Goal: Transaction & Acquisition: Obtain resource

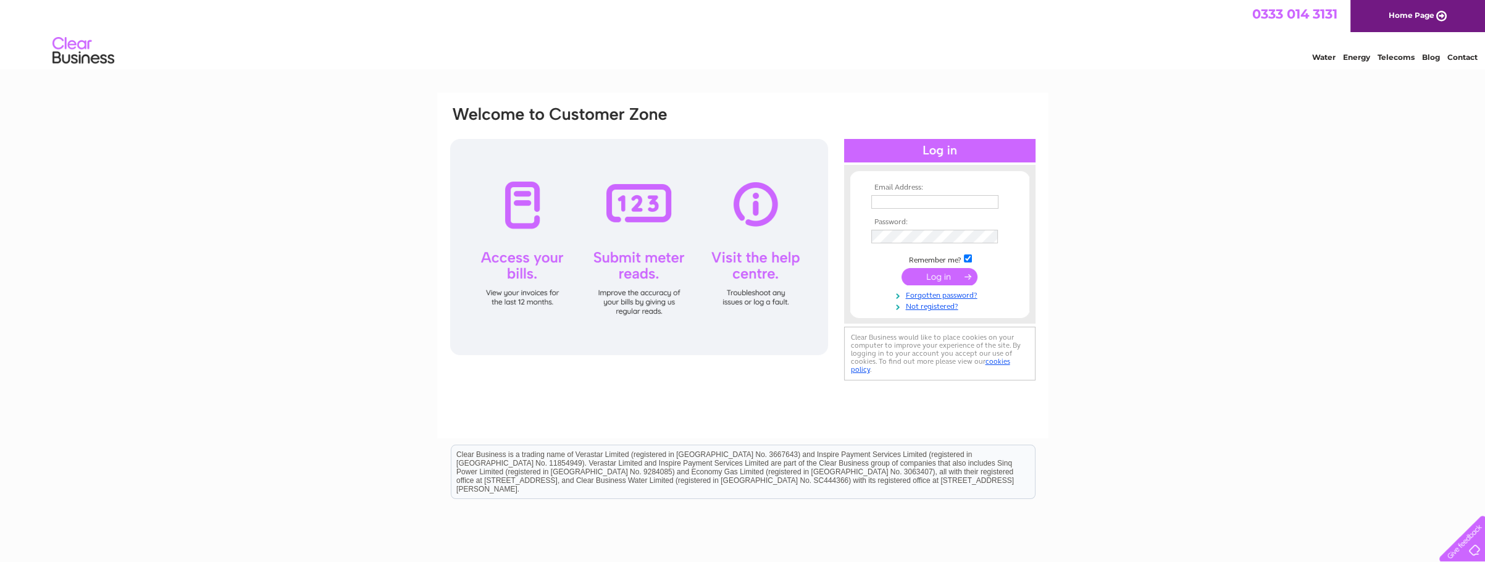
click at [927, 204] on input "text" at bounding box center [934, 202] width 127 height 14
click at [930, 202] on input "text" at bounding box center [935, 202] width 128 height 15
type input "info@gretnadentalpractice.co.uk"
click at [933, 277] on input "submit" at bounding box center [939, 277] width 76 height 17
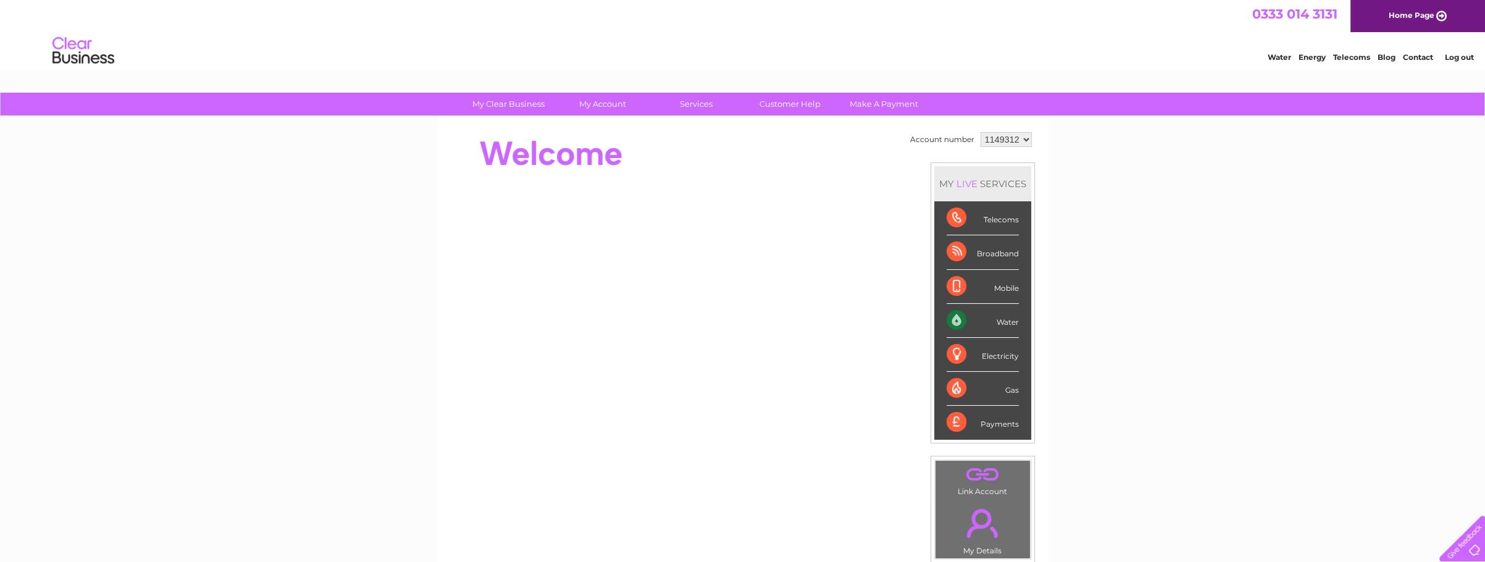
click at [1006, 318] on div "Water" at bounding box center [982, 321] width 72 height 34
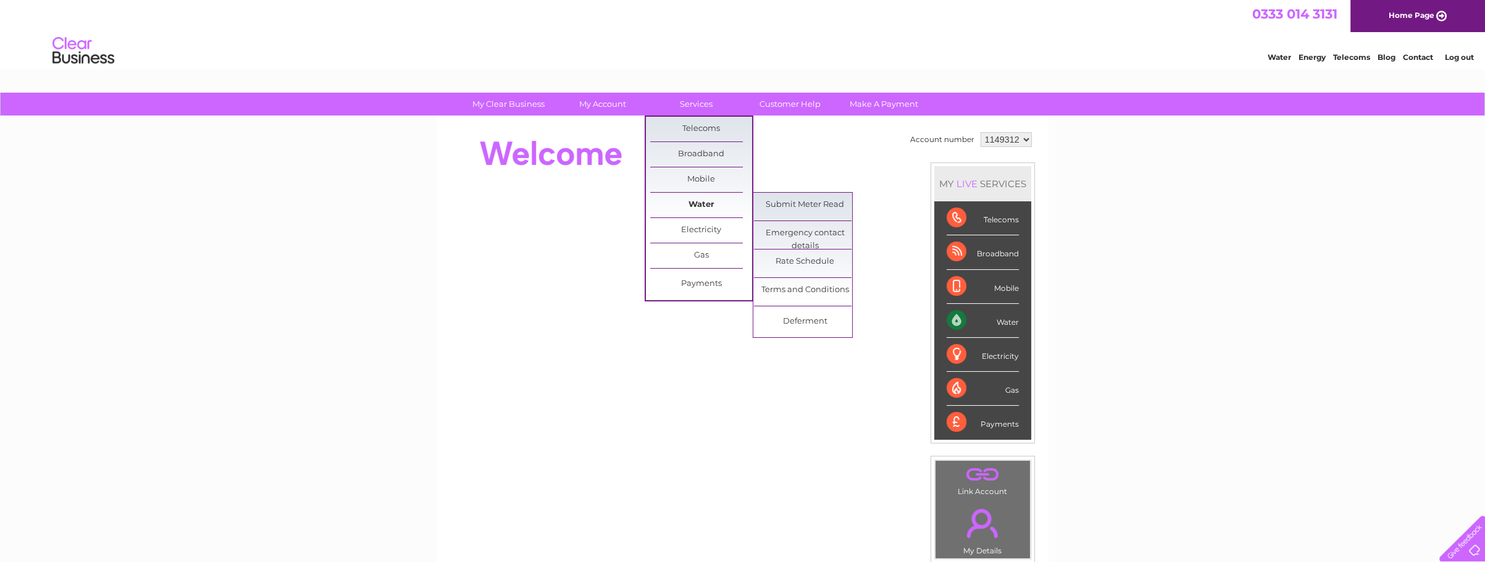
click at [694, 203] on link "Water" at bounding box center [701, 205] width 102 height 25
click at [819, 201] on link "Submit Meter Read" at bounding box center [805, 205] width 102 height 25
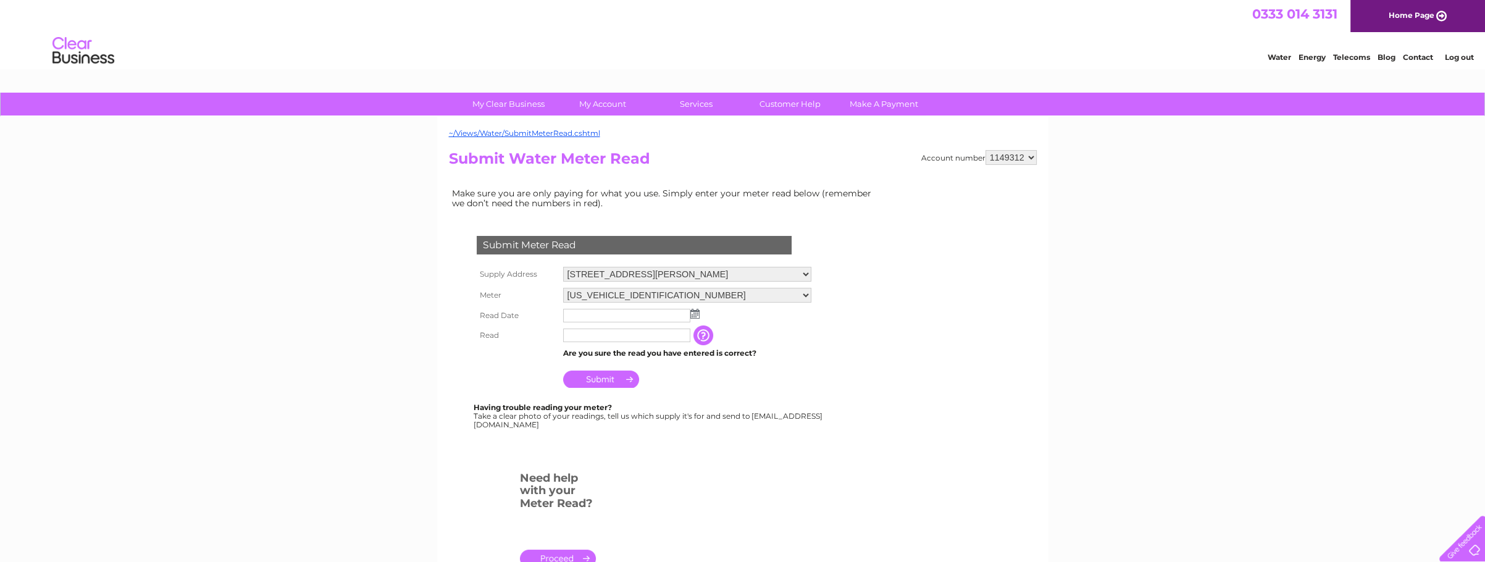
click at [694, 314] on img at bounding box center [694, 314] width 9 height 10
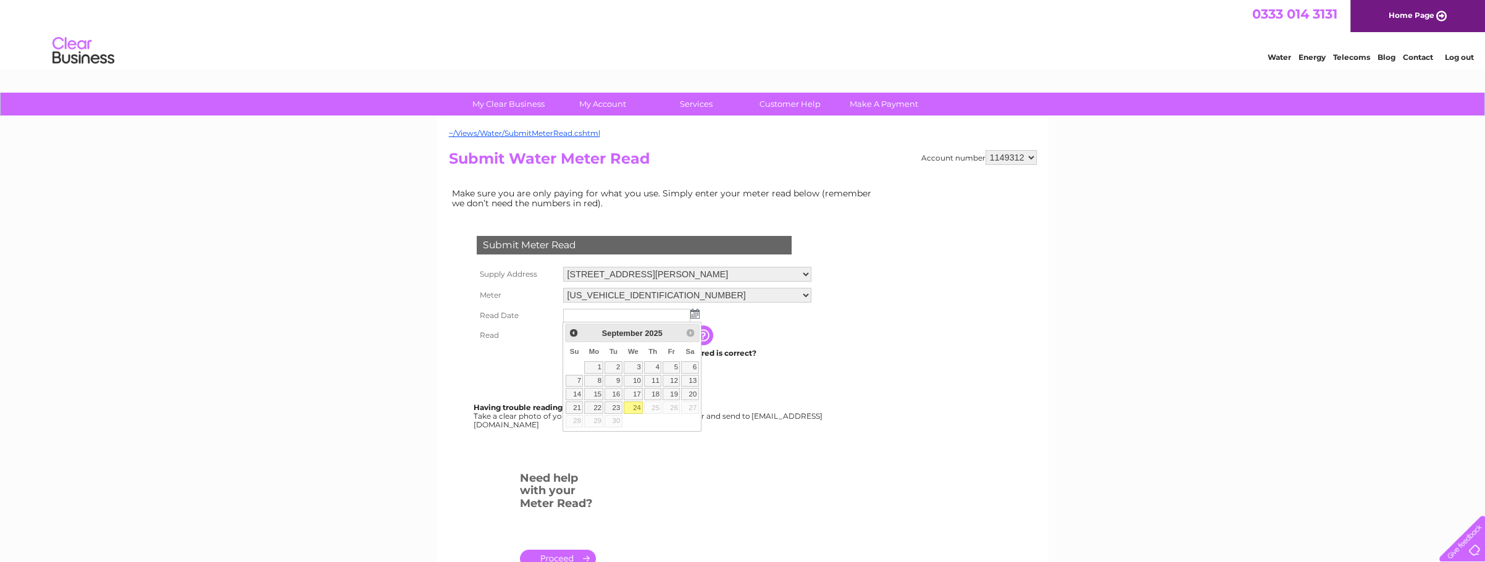
click at [634, 406] on link "24" at bounding box center [634, 407] width 20 height 12
type input "2025/09/24"
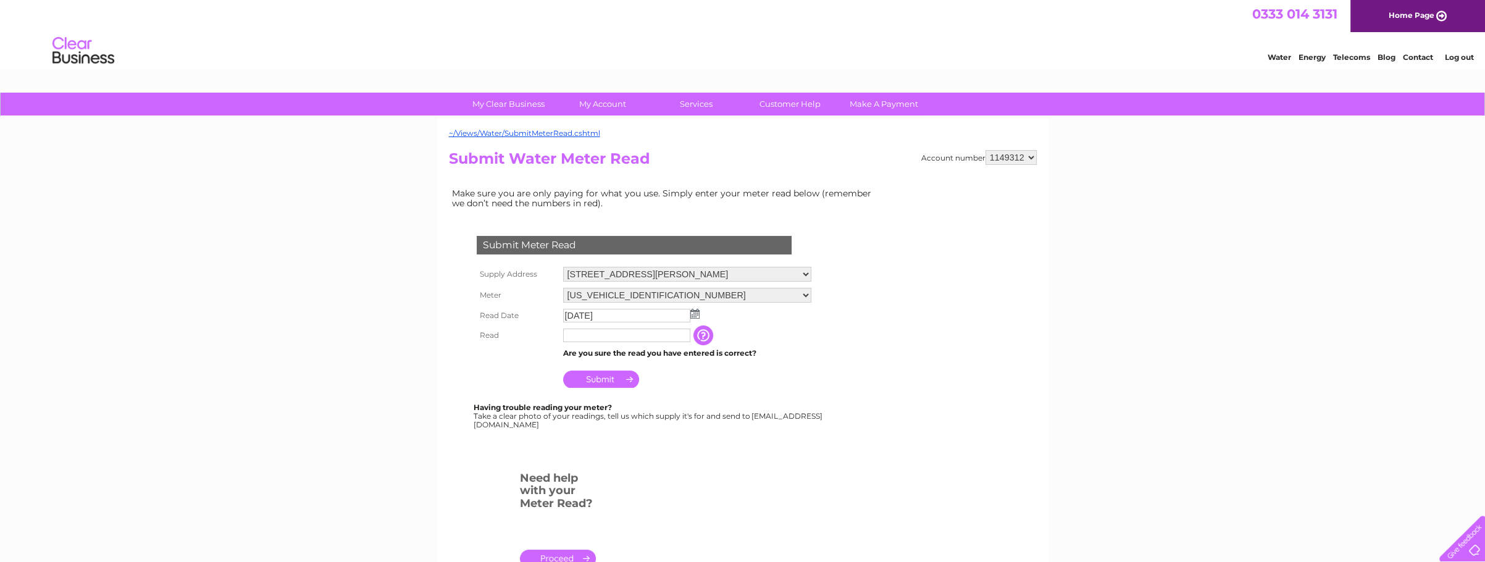
click at [616, 335] on input "text" at bounding box center [626, 335] width 127 height 14
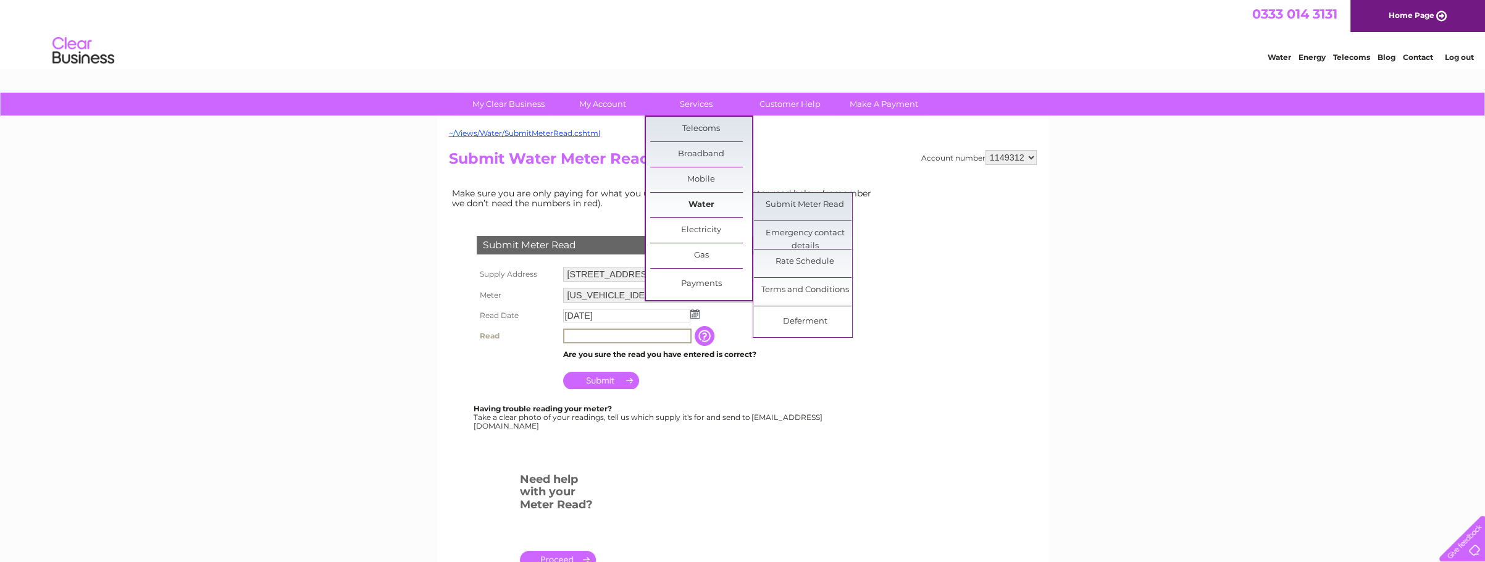
click at [689, 203] on link "Water" at bounding box center [701, 205] width 102 height 25
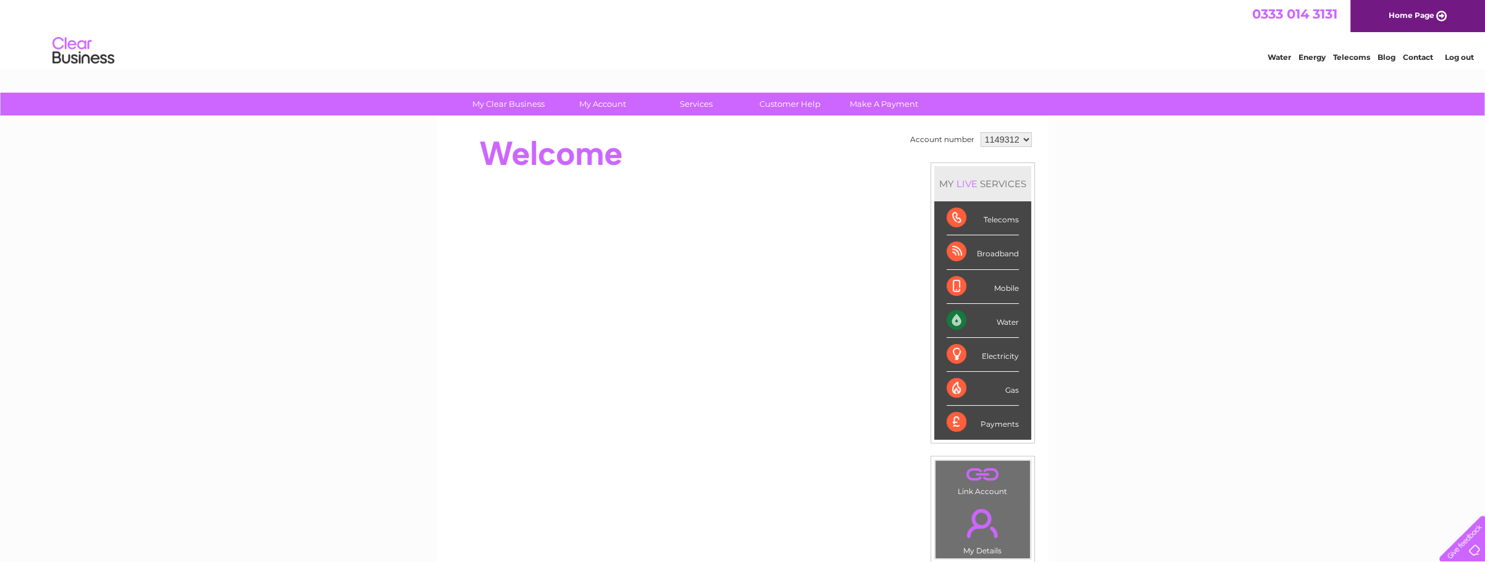
click at [959, 322] on div "Water" at bounding box center [982, 321] width 72 height 34
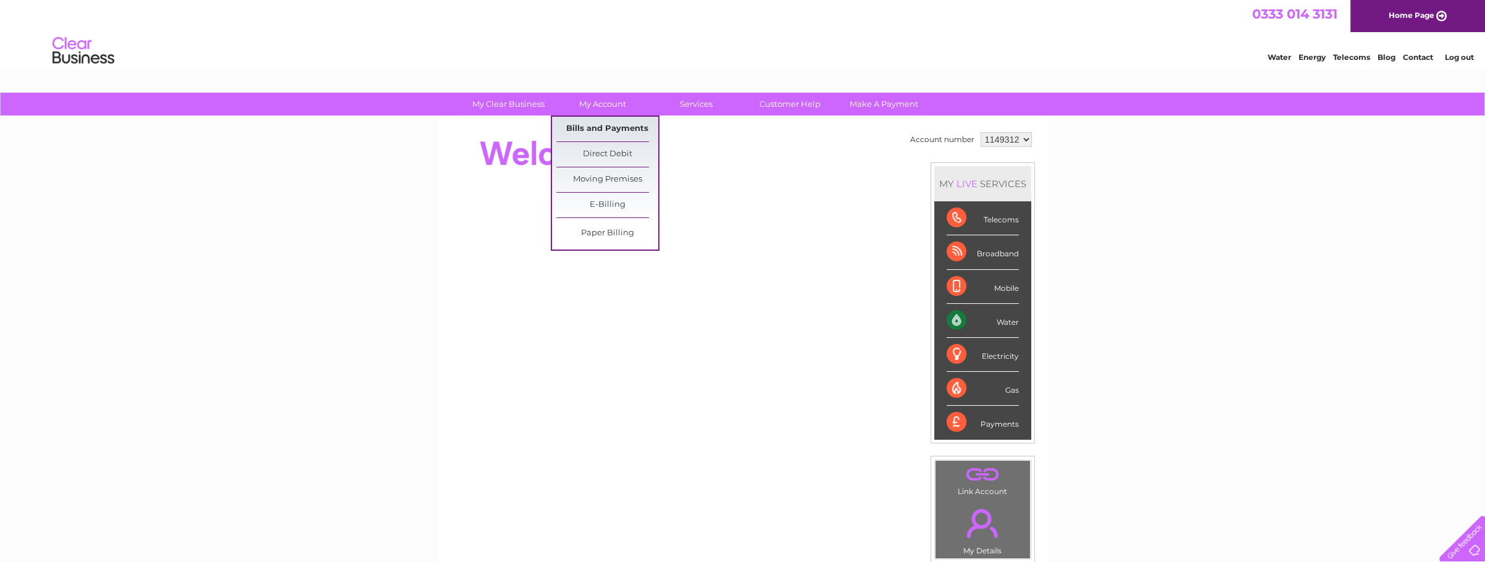
click at [587, 127] on link "Bills and Payments" at bounding box center [607, 129] width 102 height 25
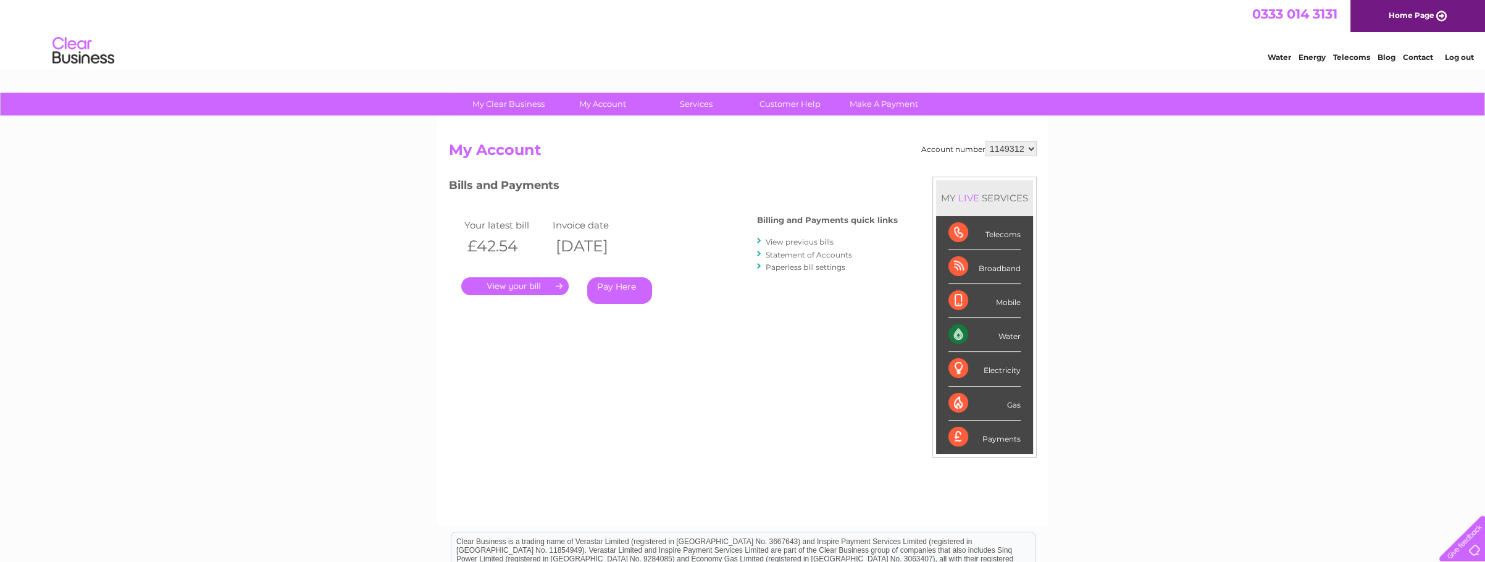
click at [533, 287] on link "." at bounding box center [514, 286] width 107 height 18
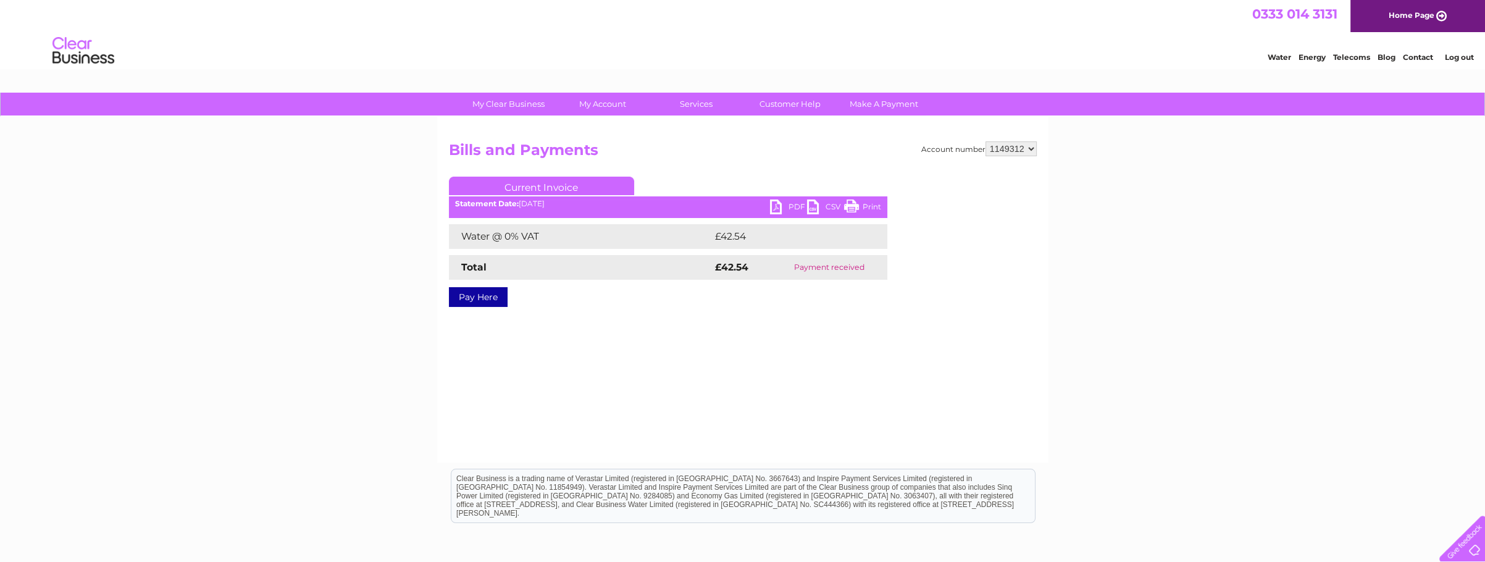
click at [775, 206] on link "PDF" at bounding box center [788, 208] width 37 height 18
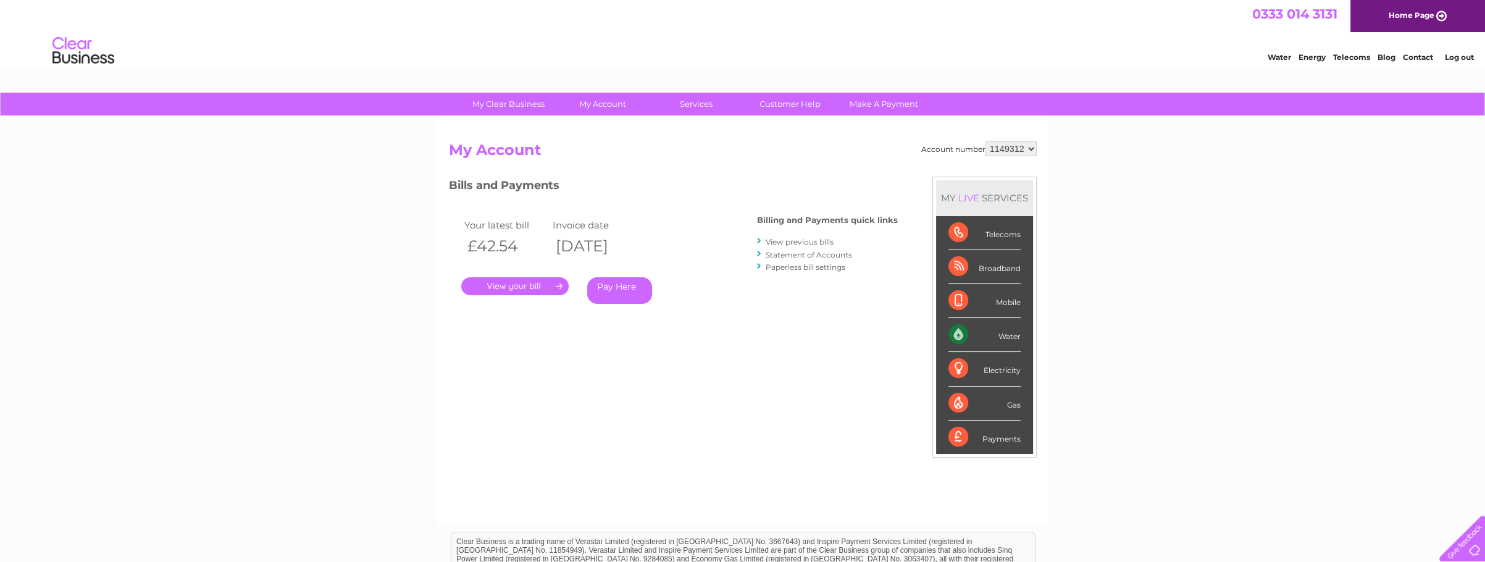
click at [496, 285] on link "." at bounding box center [514, 286] width 107 height 18
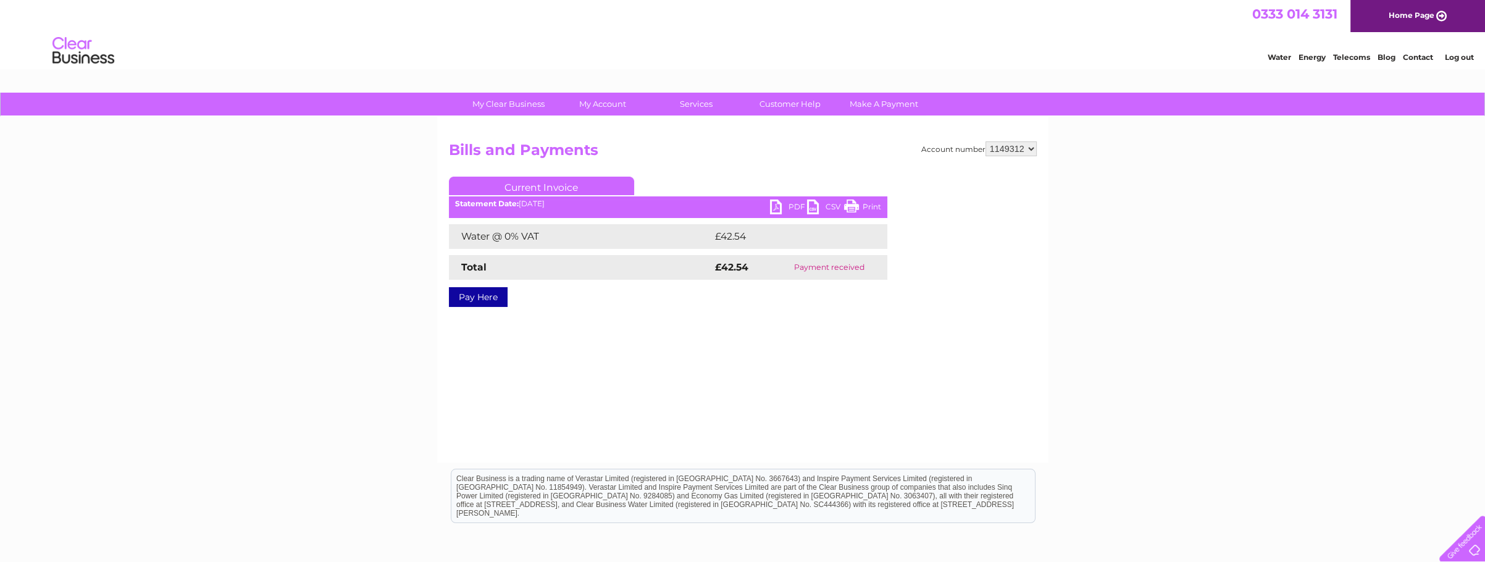
click at [775, 208] on link "PDF" at bounding box center [788, 208] width 37 height 18
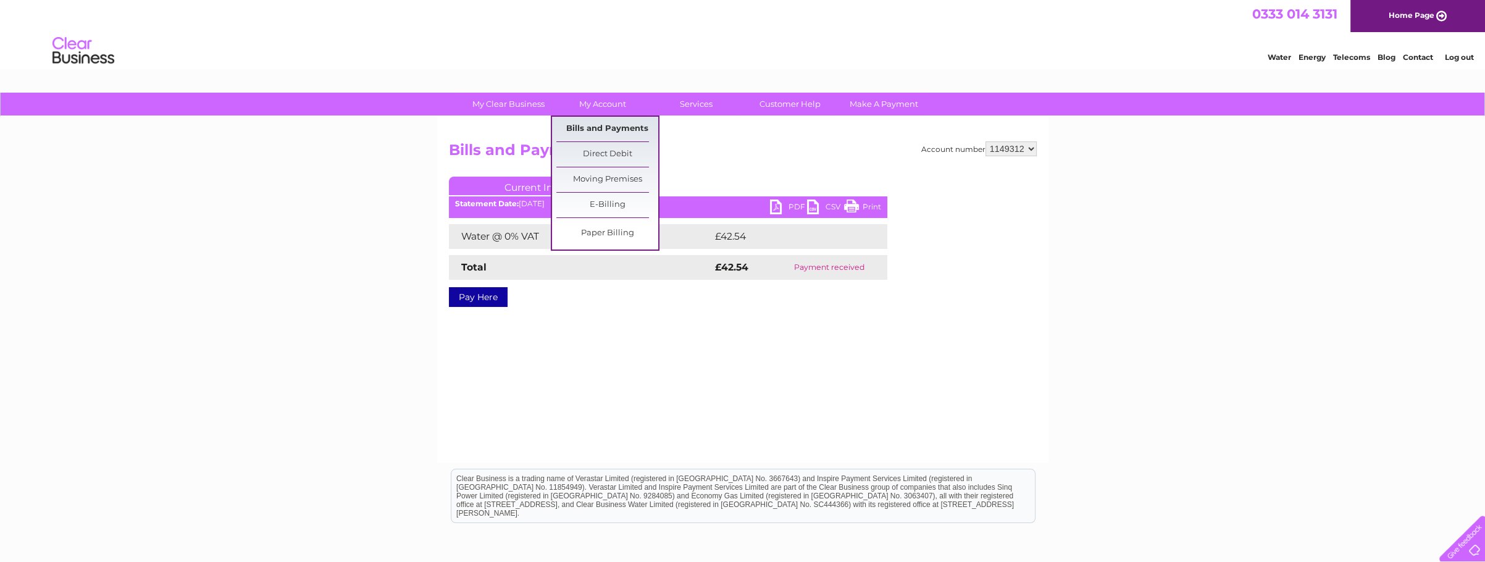
click at [603, 127] on link "Bills and Payments" at bounding box center [607, 129] width 102 height 25
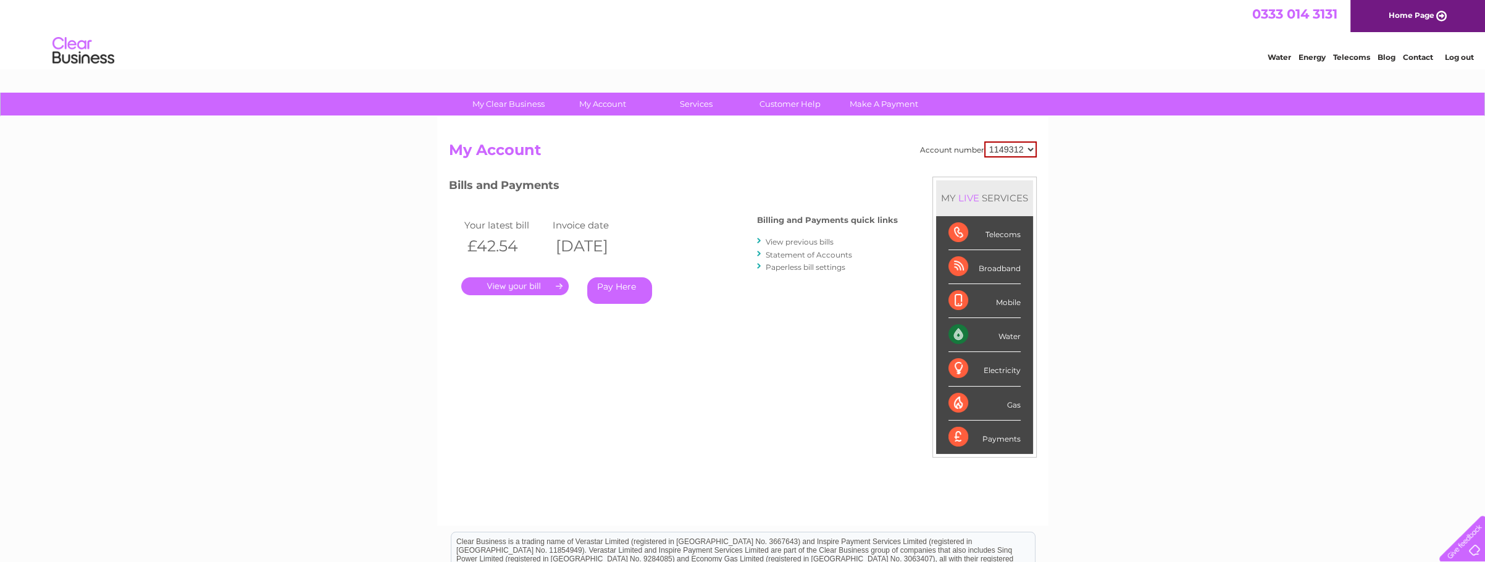
click at [799, 238] on link "View previous bills" at bounding box center [800, 241] width 68 height 9
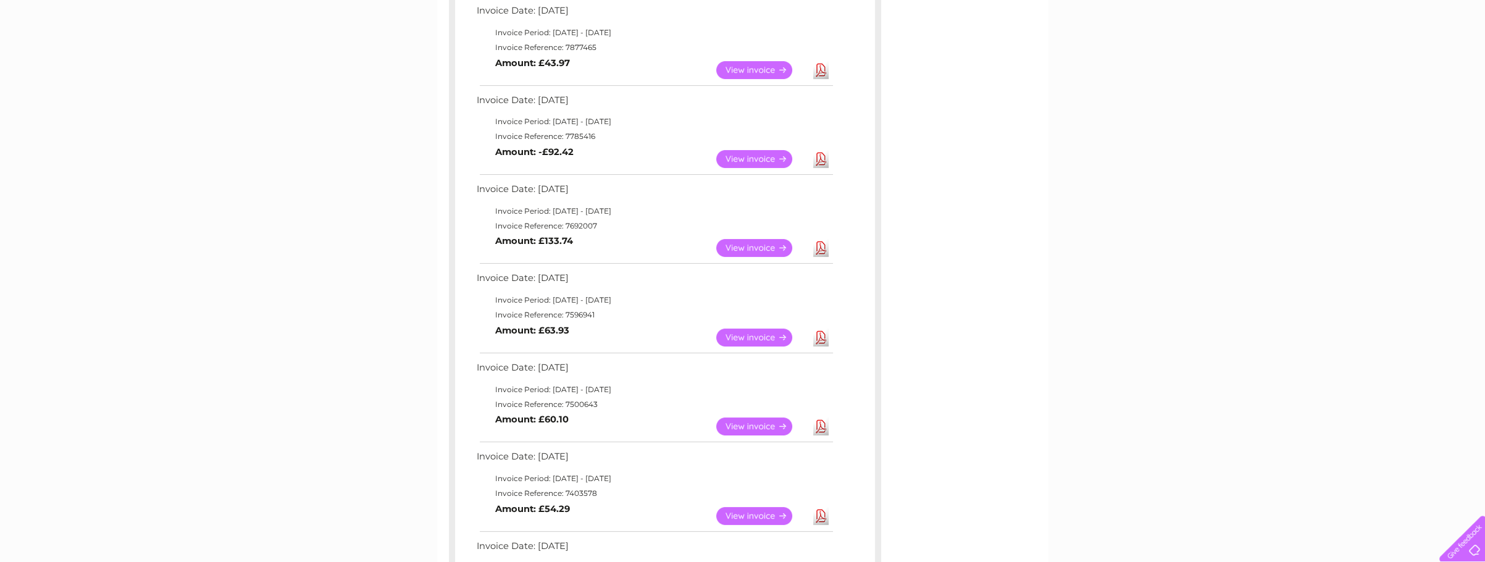
scroll to position [309, 0]
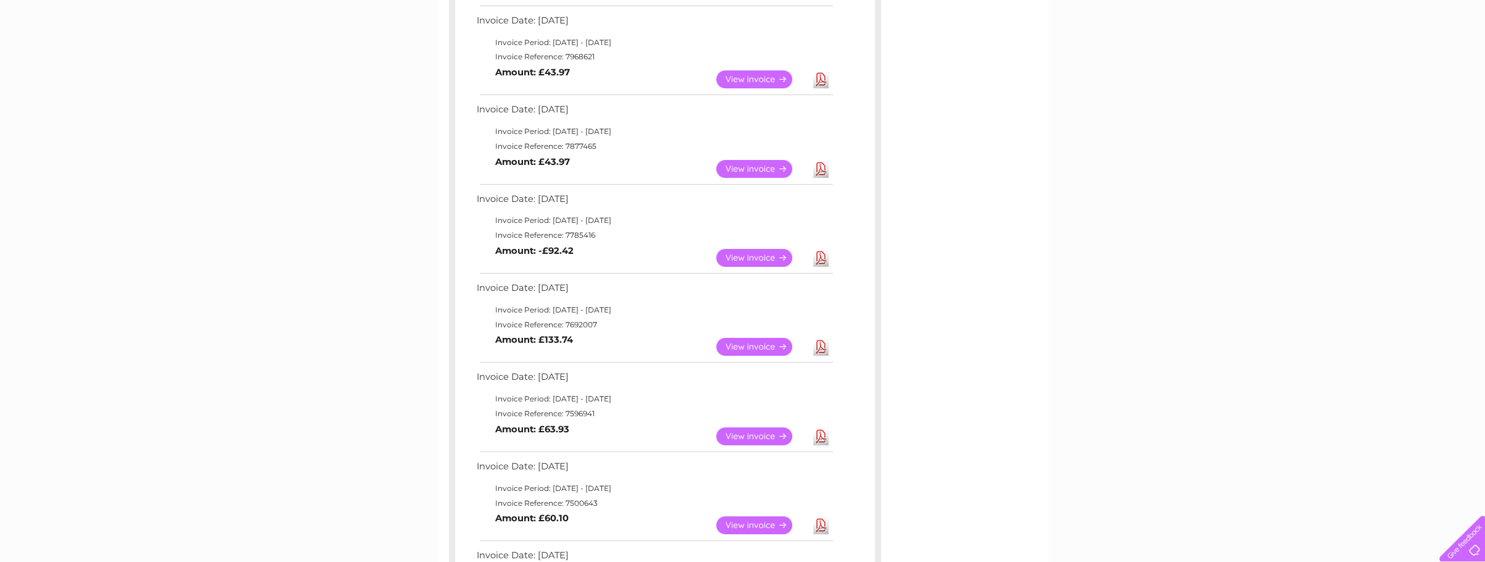
click at [756, 348] on link "View" at bounding box center [761, 347] width 91 height 18
click at [759, 254] on link "View" at bounding box center [761, 258] width 91 height 18
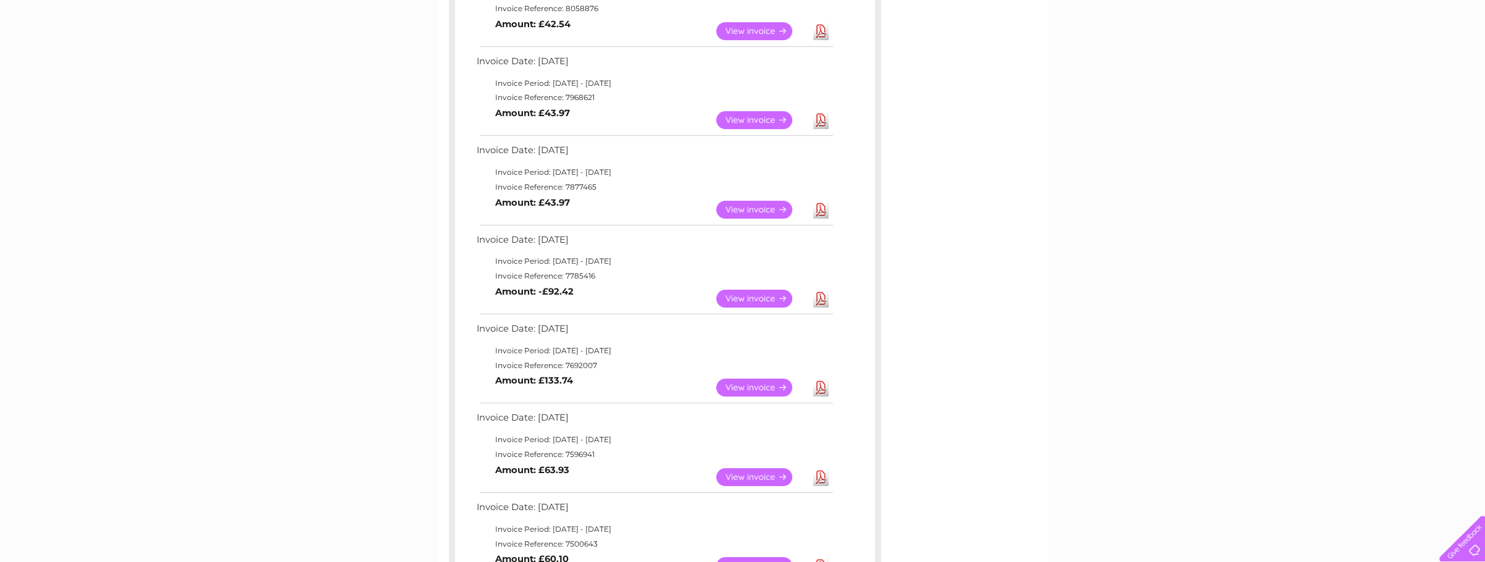
scroll to position [247, 0]
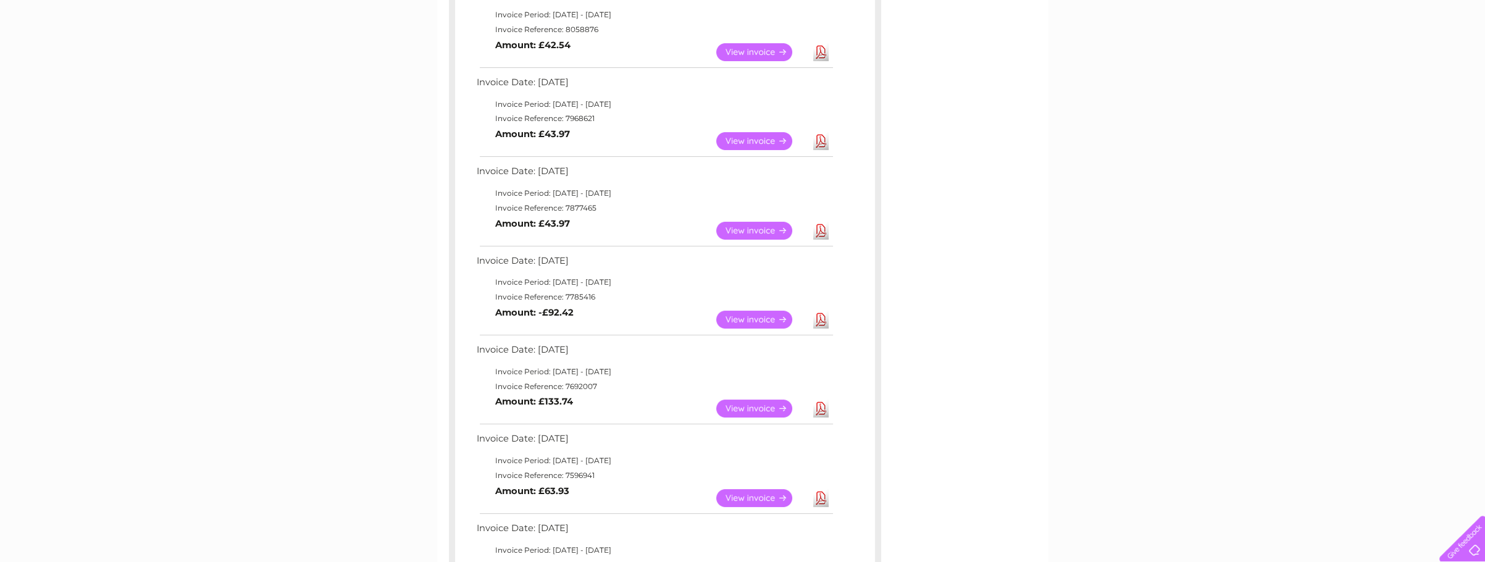
drag, startPoint x: 735, startPoint y: 272, endPoint x: 766, endPoint y: 275, distance: 30.5
drag, startPoint x: 766, startPoint y: 275, endPoint x: 1037, endPoint y: 137, distance: 304.8
click at [1038, 127] on div "Account number 1149312 Previous Invoices Download or view any of your previous …" at bounding box center [742, 357] width 611 height 975
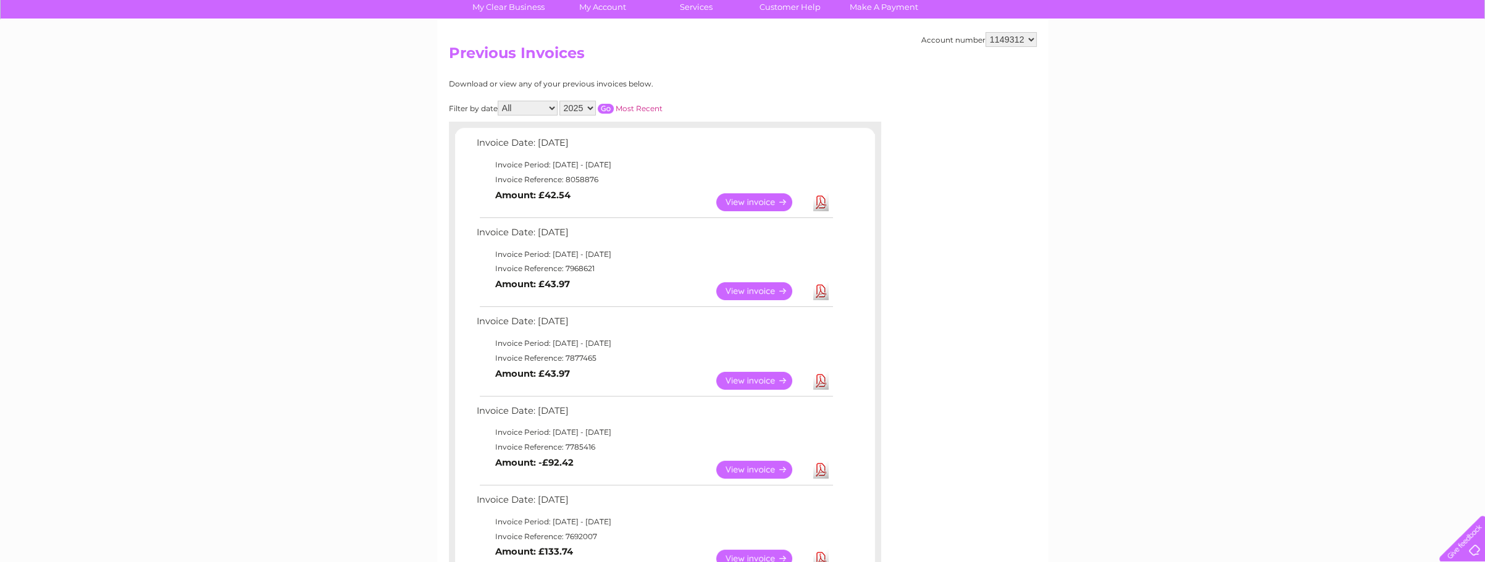
scroll to position [0, 0]
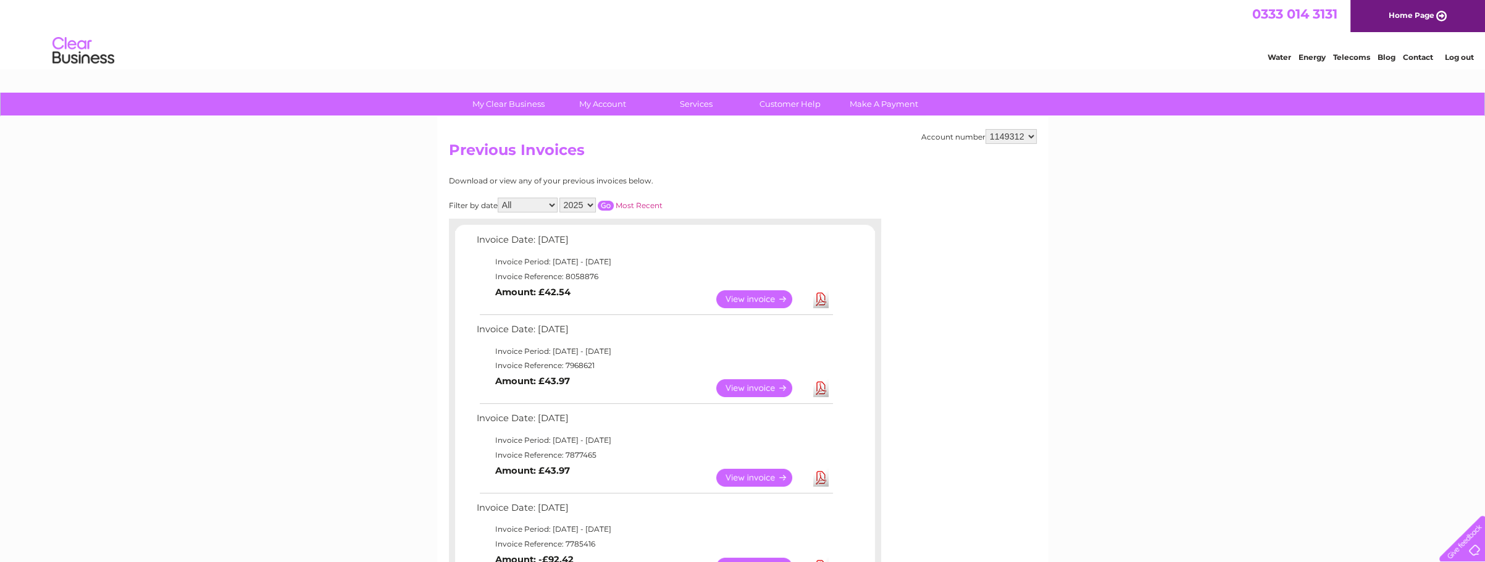
click at [1469, 551] on div at bounding box center [1459, 536] width 51 height 51
click at [1415, 57] on link "Contact" at bounding box center [1418, 56] width 30 height 9
click at [754, 388] on link "View" at bounding box center [761, 388] width 91 height 18
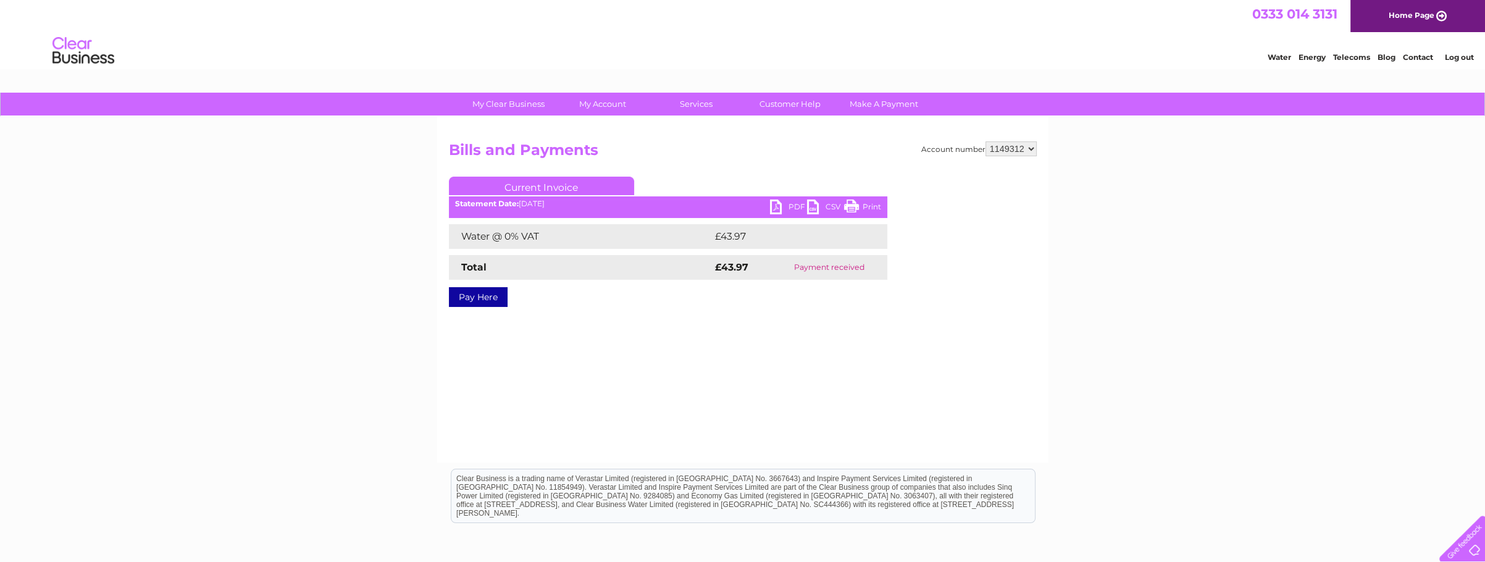
click at [775, 206] on link "PDF" at bounding box center [788, 208] width 37 height 18
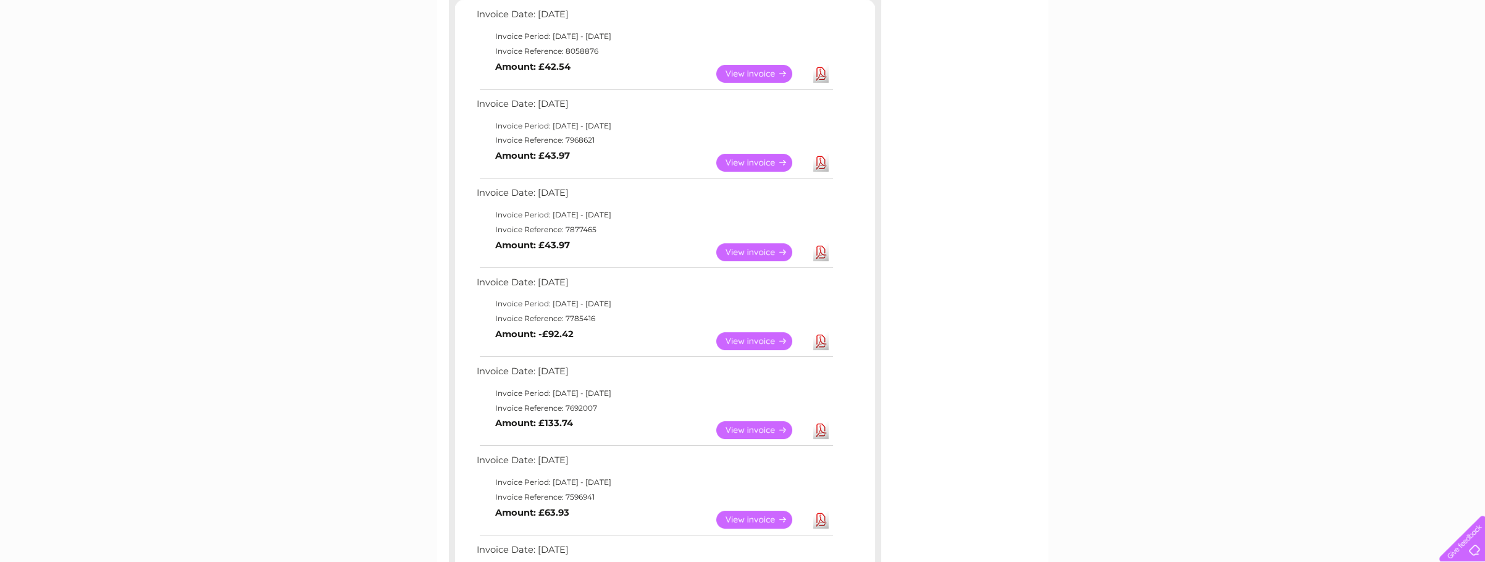
scroll to position [247, 0]
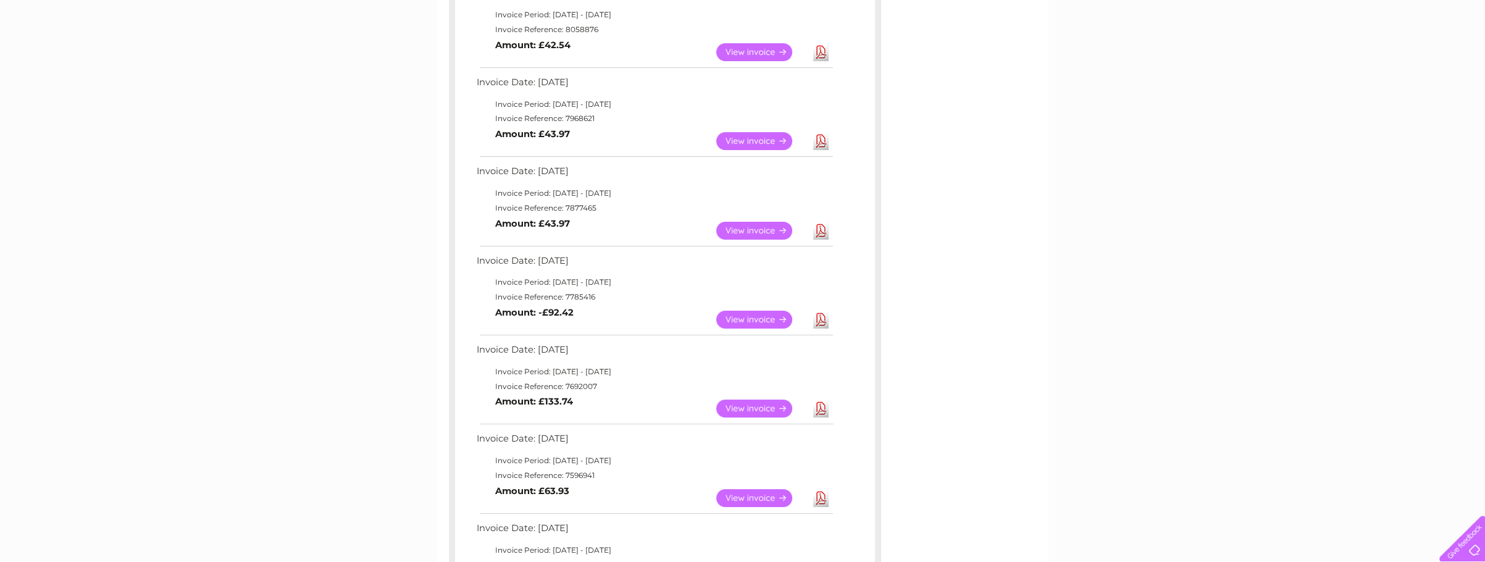
click at [738, 411] on link "View" at bounding box center [761, 408] width 91 height 18
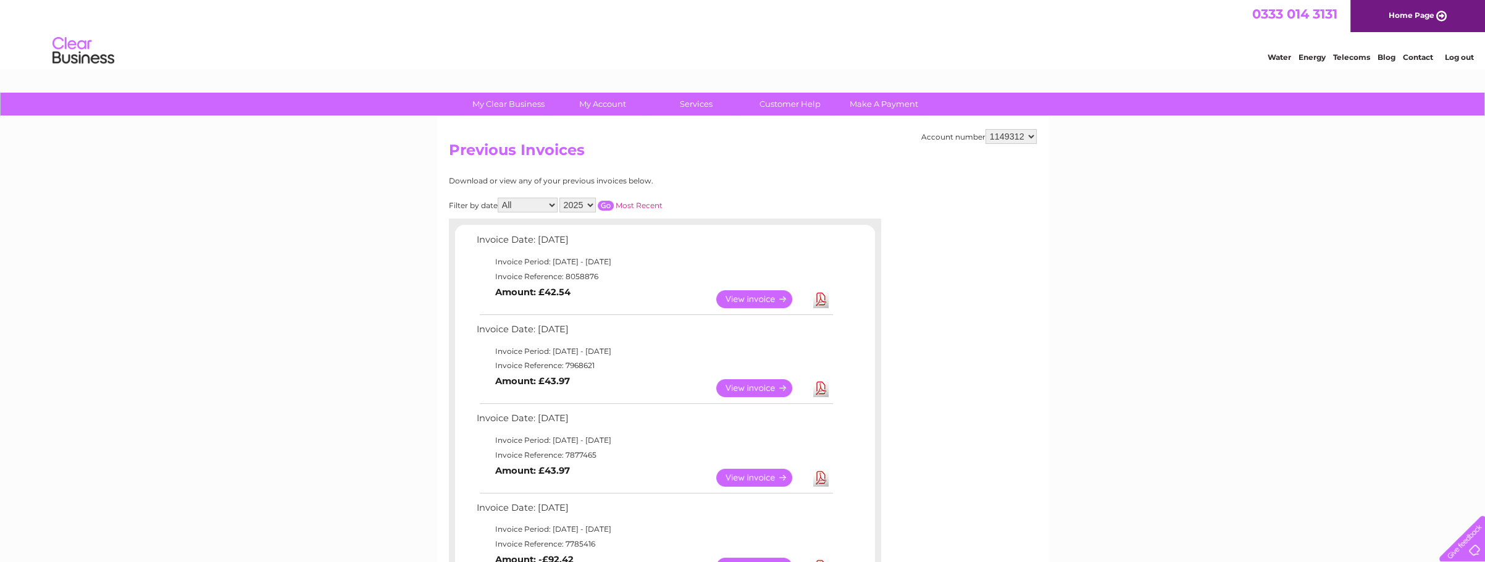
click at [753, 301] on link "View" at bounding box center [761, 299] width 91 height 18
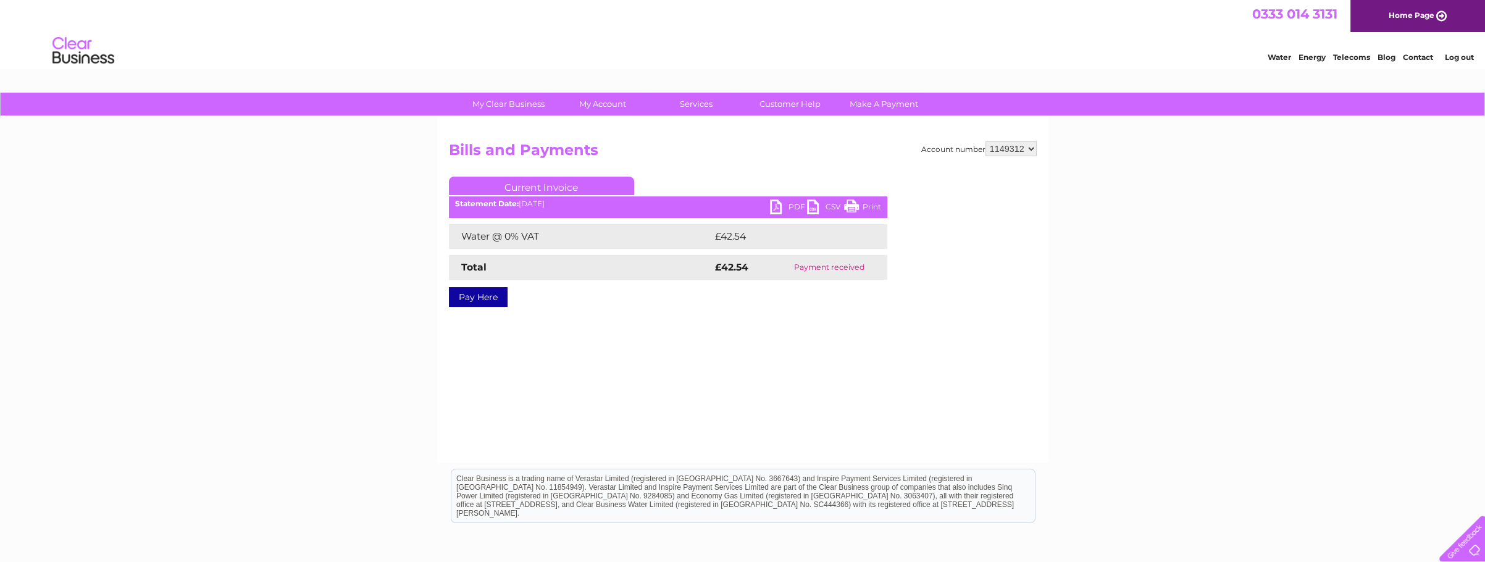
click at [777, 211] on link "PDF" at bounding box center [788, 208] width 37 height 18
